Goal: Task Accomplishment & Management: Use online tool/utility

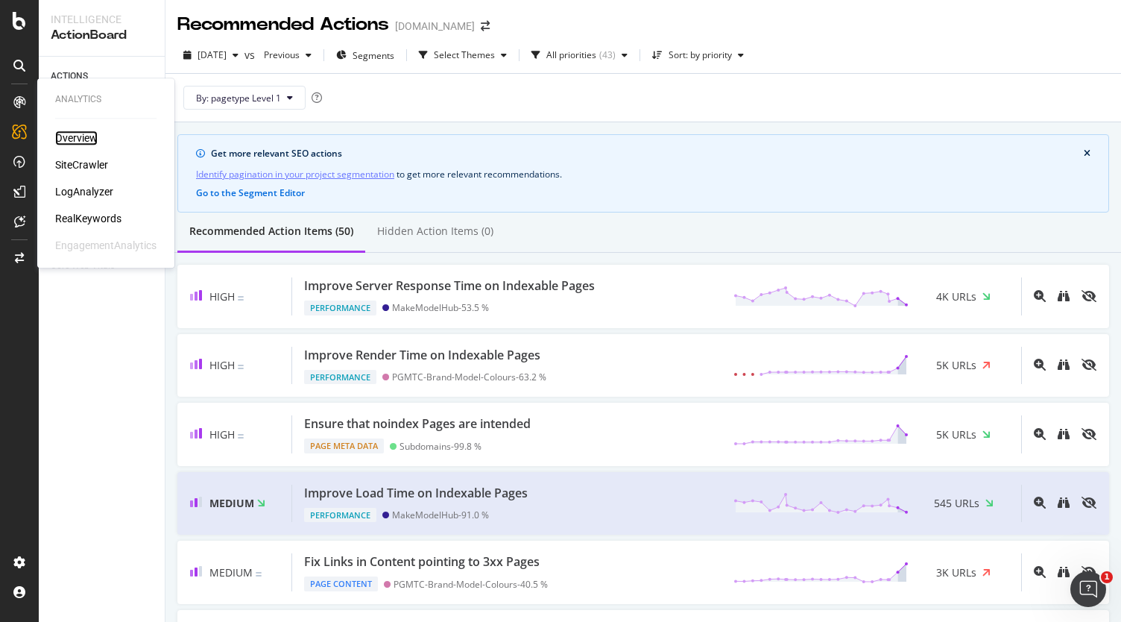
click at [72, 133] on div "Overview" at bounding box center [76, 137] width 42 height 15
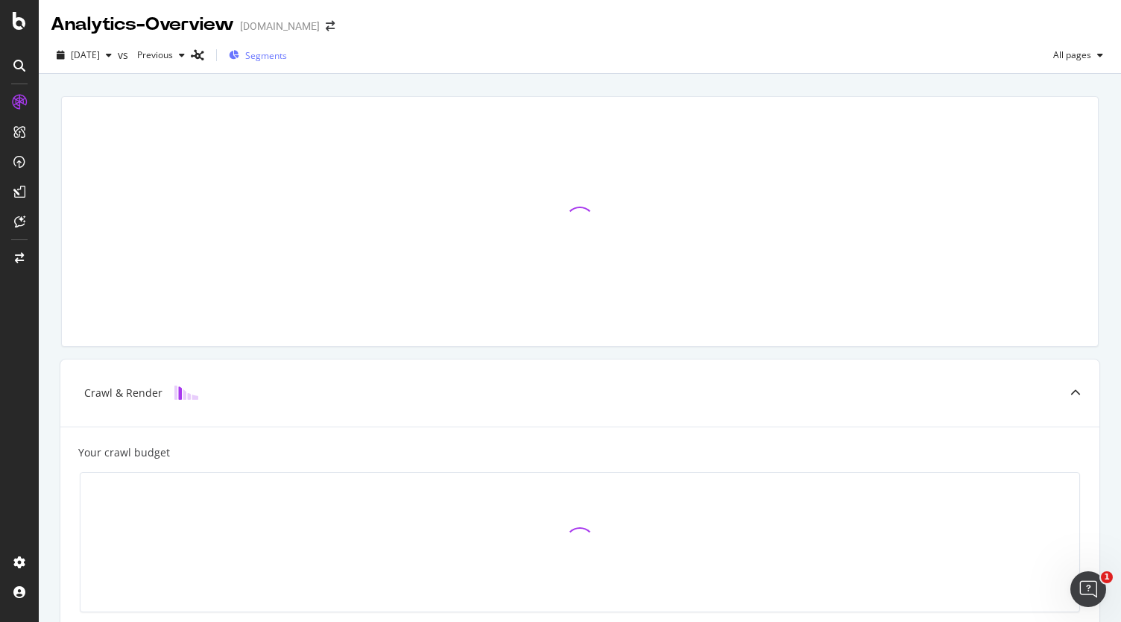
click at [287, 60] on span "Segments" at bounding box center [266, 55] width 42 height 13
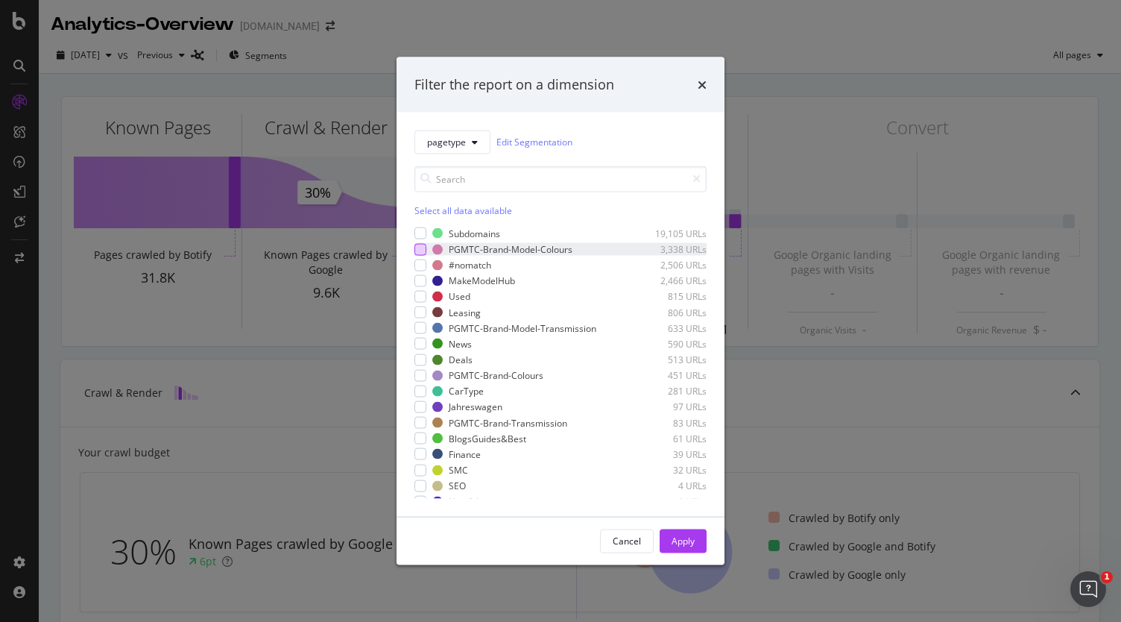
click at [422, 247] on div "modal" at bounding box center [420, 249] width 12 height 12
click at [422, 325] on div "modal" at bounding box center [420, 328] width 12 height 12
click at [418, 373] on div "modal" at bounding box center [420, 375] width 12 height 12
click at [419, 420] on div "modal" at bounding box center [420, 423] width 12 height 12
click at [682, 534] on div "Apply" at bounding box center [683, 540] width 23 height 13
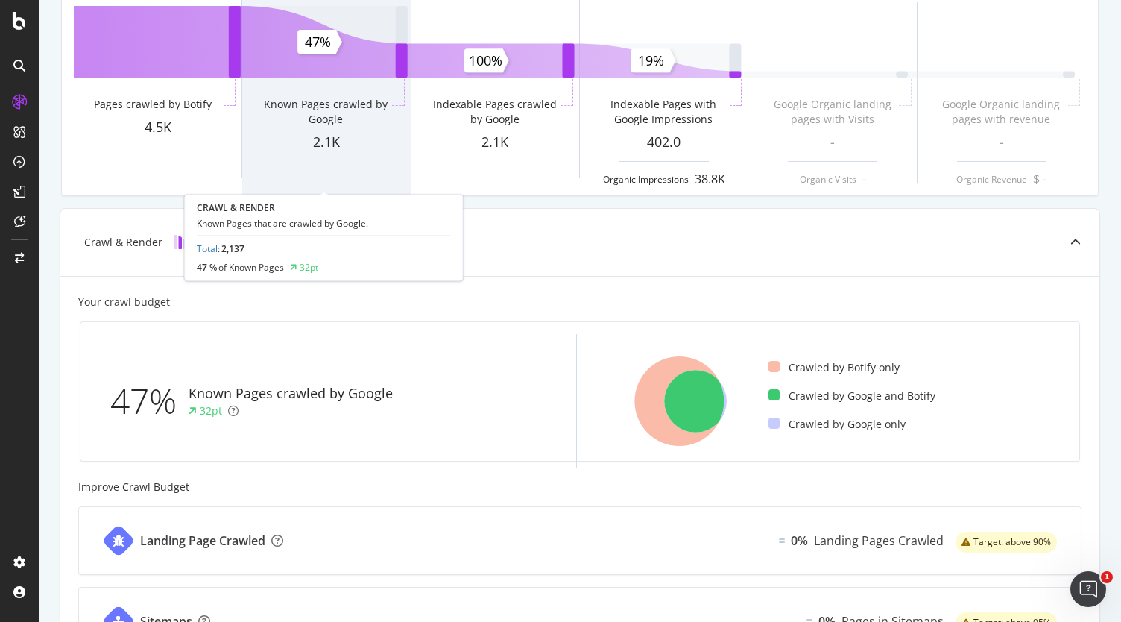
scroll to position [163, 0]
